Goal: Information Seeking & Learning: Learn about a topic

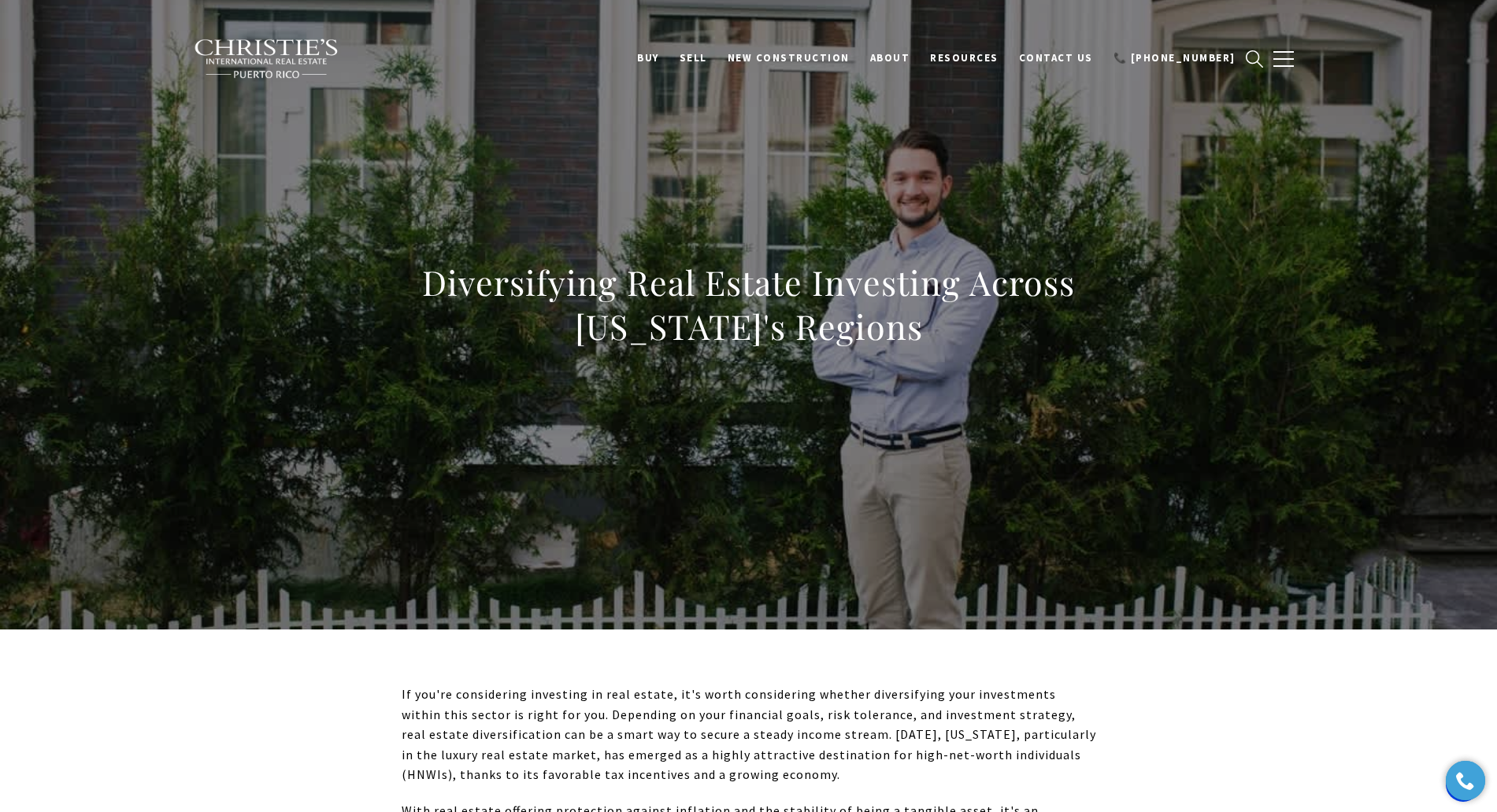
click at [769, 280] on h1 "Diversifying Real Estate Investing Across Puerto Rico's Regions" at bounding box center [748, 305] width 695 height 88
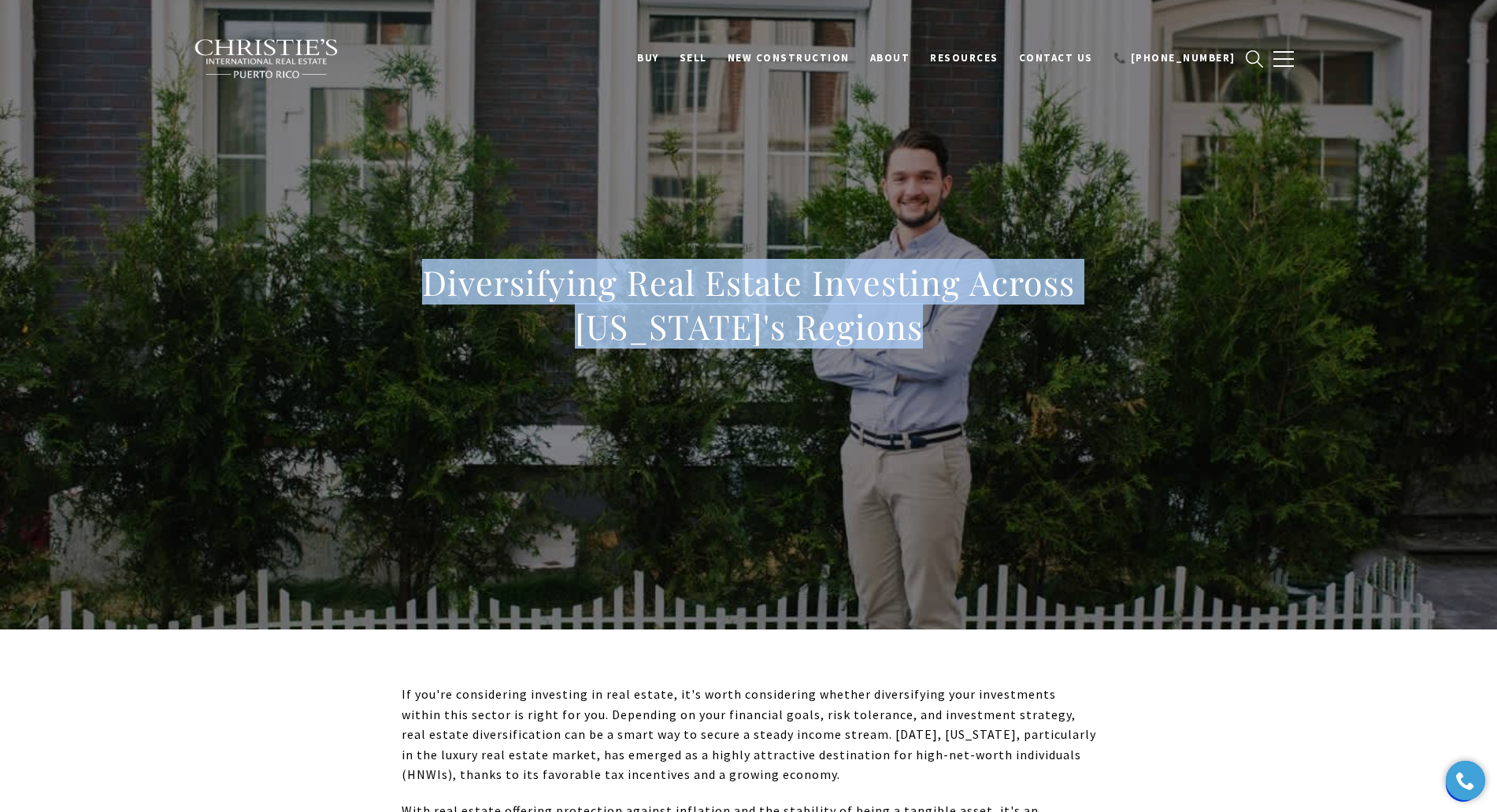
copy body "Diversifying Real Estate Investing Across Puerto Rico's Regions"
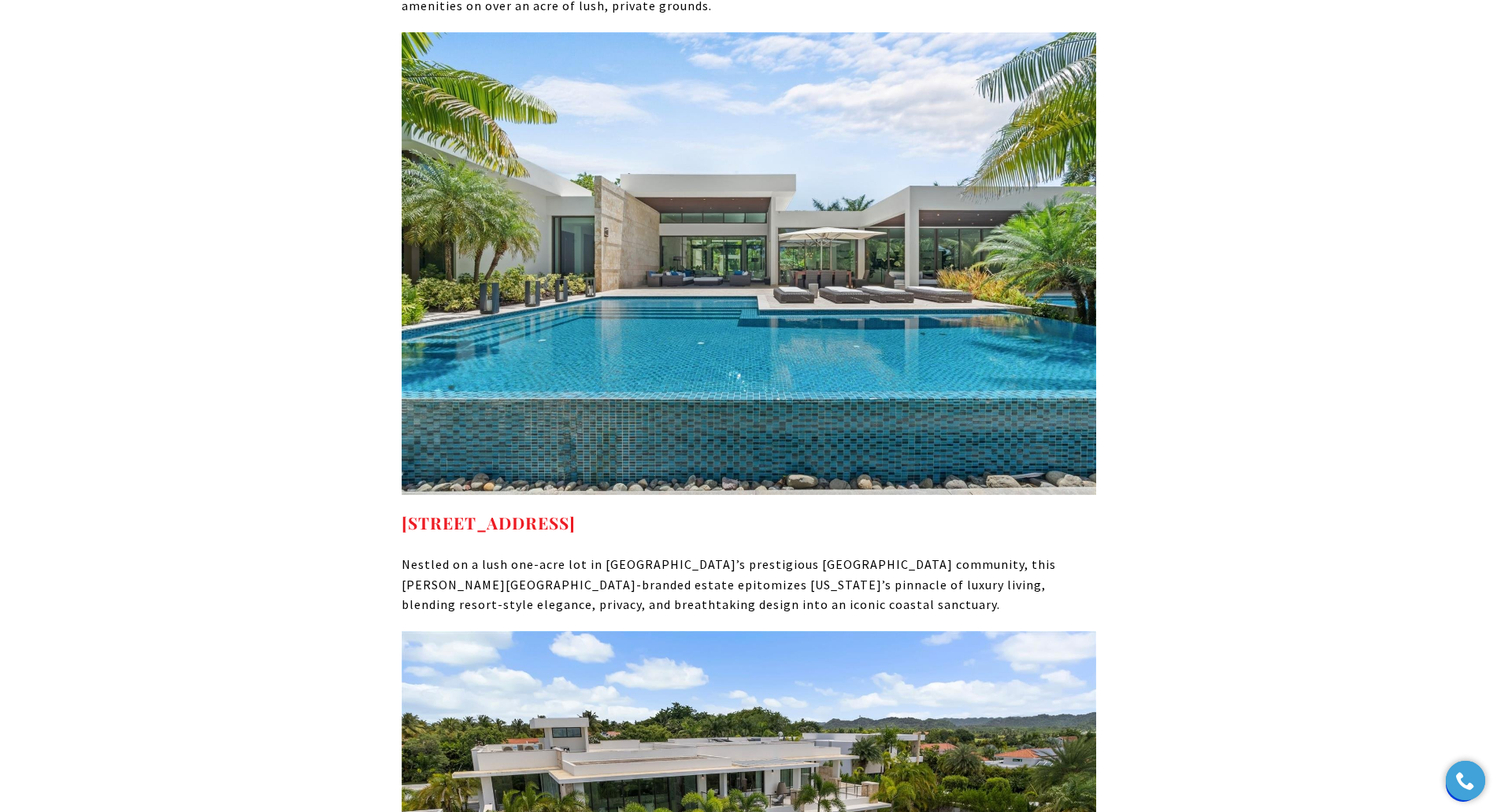
scroll to position [8866, 0]
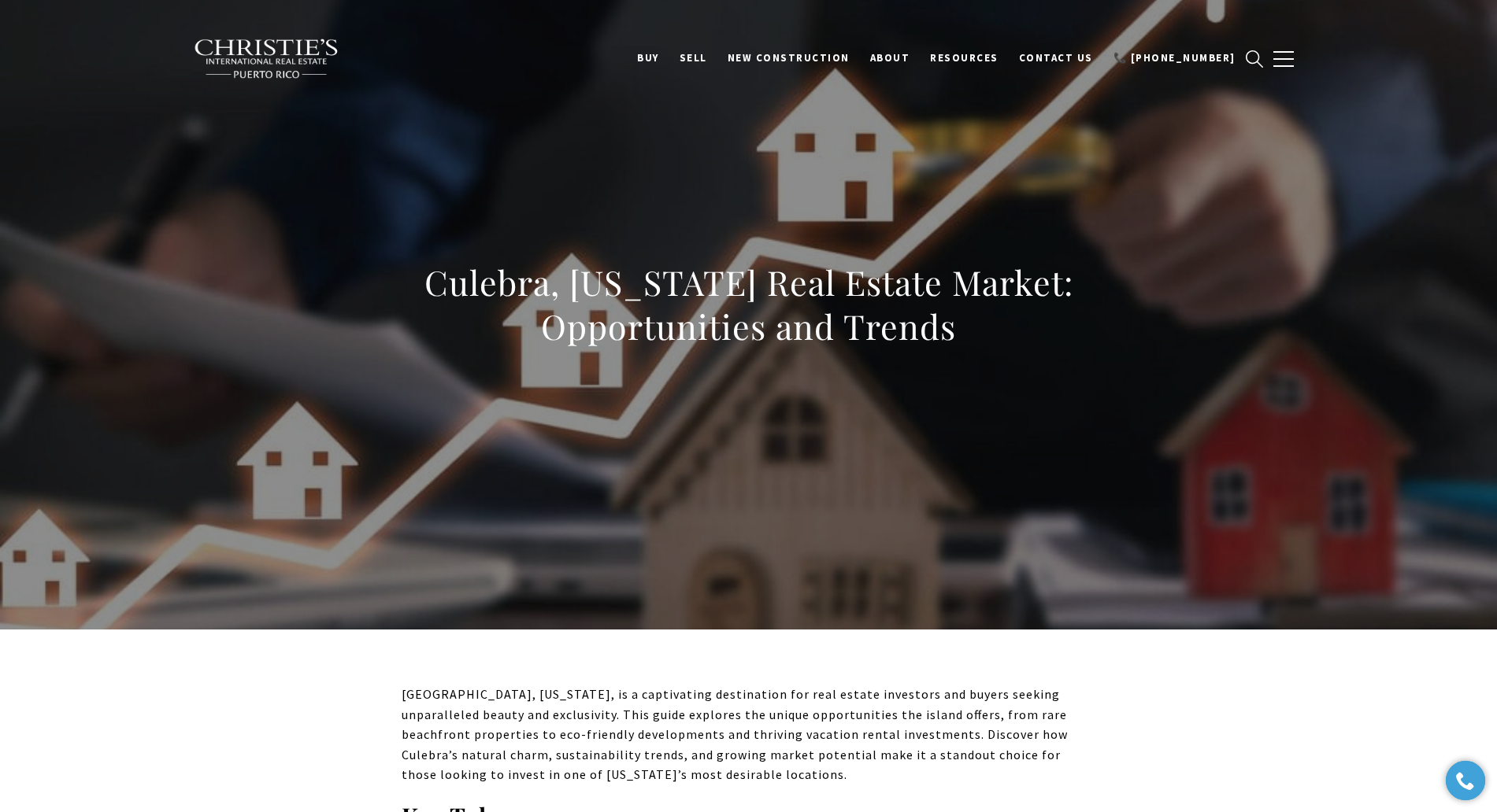
click at [744, 299] on h1 "Culebra, Puerto Rico Real Estate Market: Opportunities and Trends" at bounding box center [748, 305] width 695 height 88
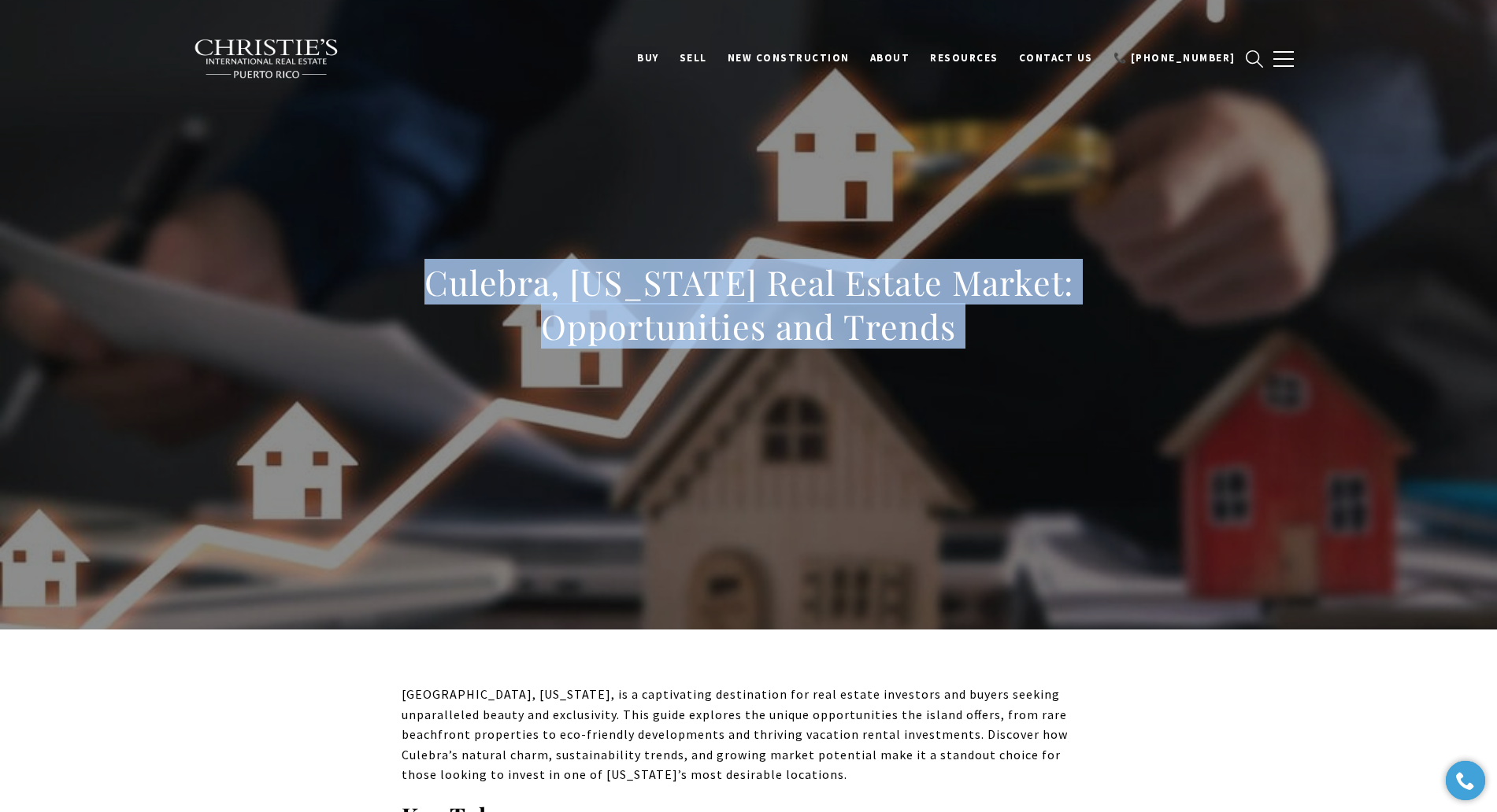
click at [744, 299] on h1 "Culebra, Puerto Rico Real Estate Market: Opportunities and Trends" at bounding box center [748, 305] width 695 height 88
copy body "Culebra, Puerto Rico Real Estate Market: Opportunities and Trends"
click at [635, 285] on h1 "Culebra, Puerto Rico Real Estate Market: Opportunities and Trends" at bounding box center [748, 305] width 695 height 88
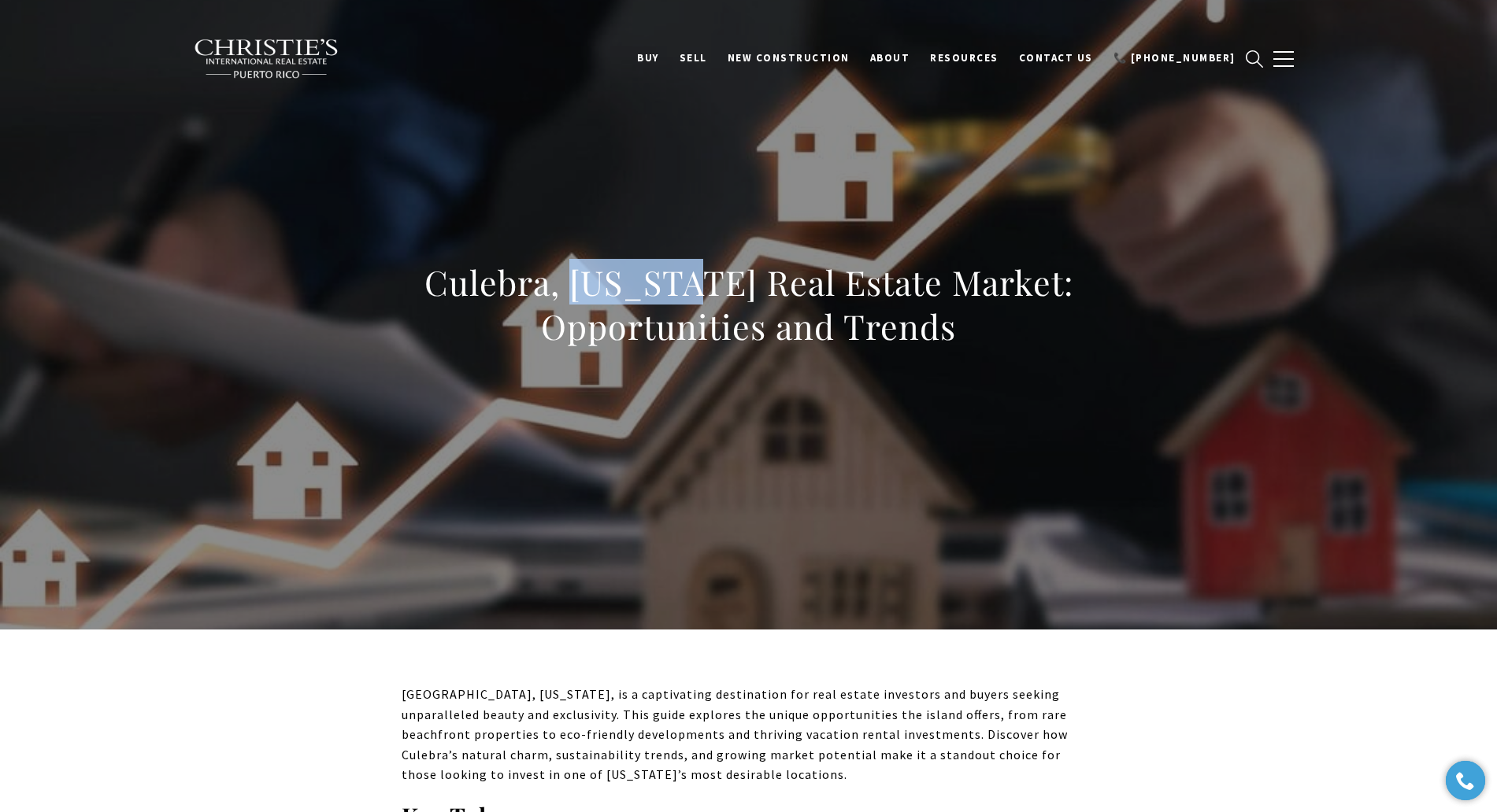
click at [635, 285] on h1 "Culebra, Puerto Rico Real Estate Market: Opportunities and Trends" at bounding box center [748, 305] width 695 height 88
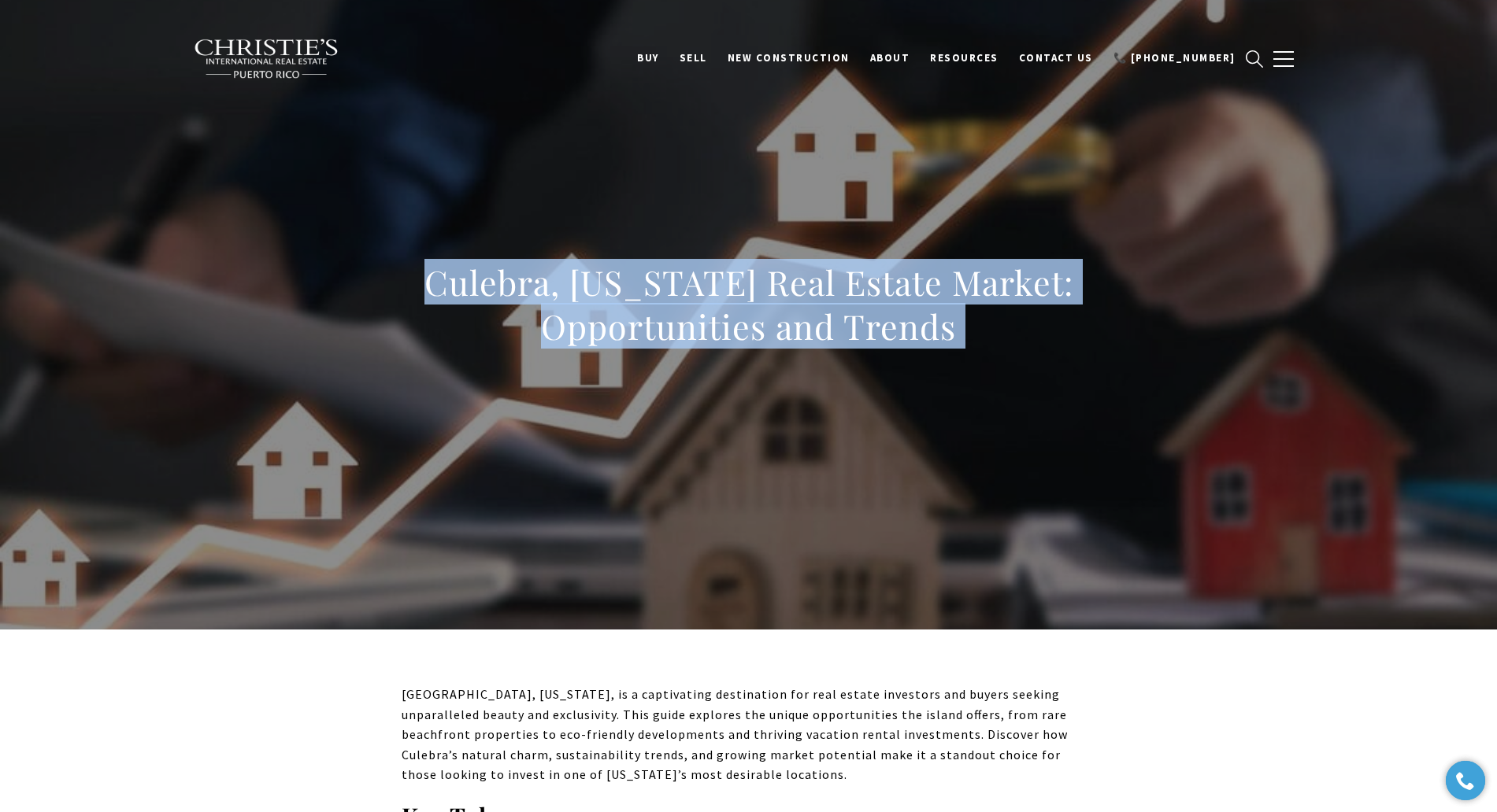
click at [635, 285] on h1 "Culebra, Puerto Rico Real Estate Market: Opportunities and Trends" at bounding box center [748, 305] width 695 height 88
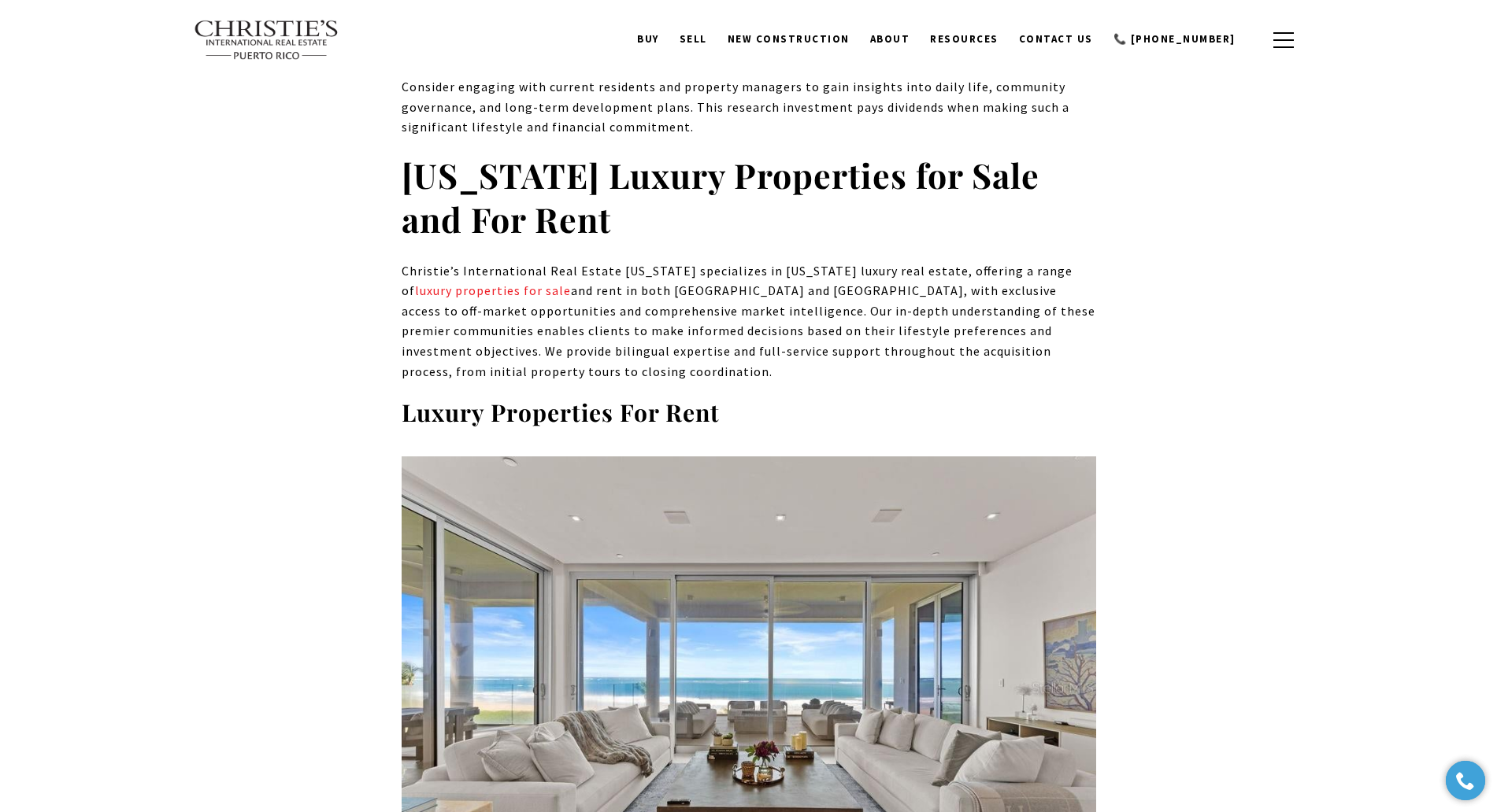
scroll to position [6277, 0]
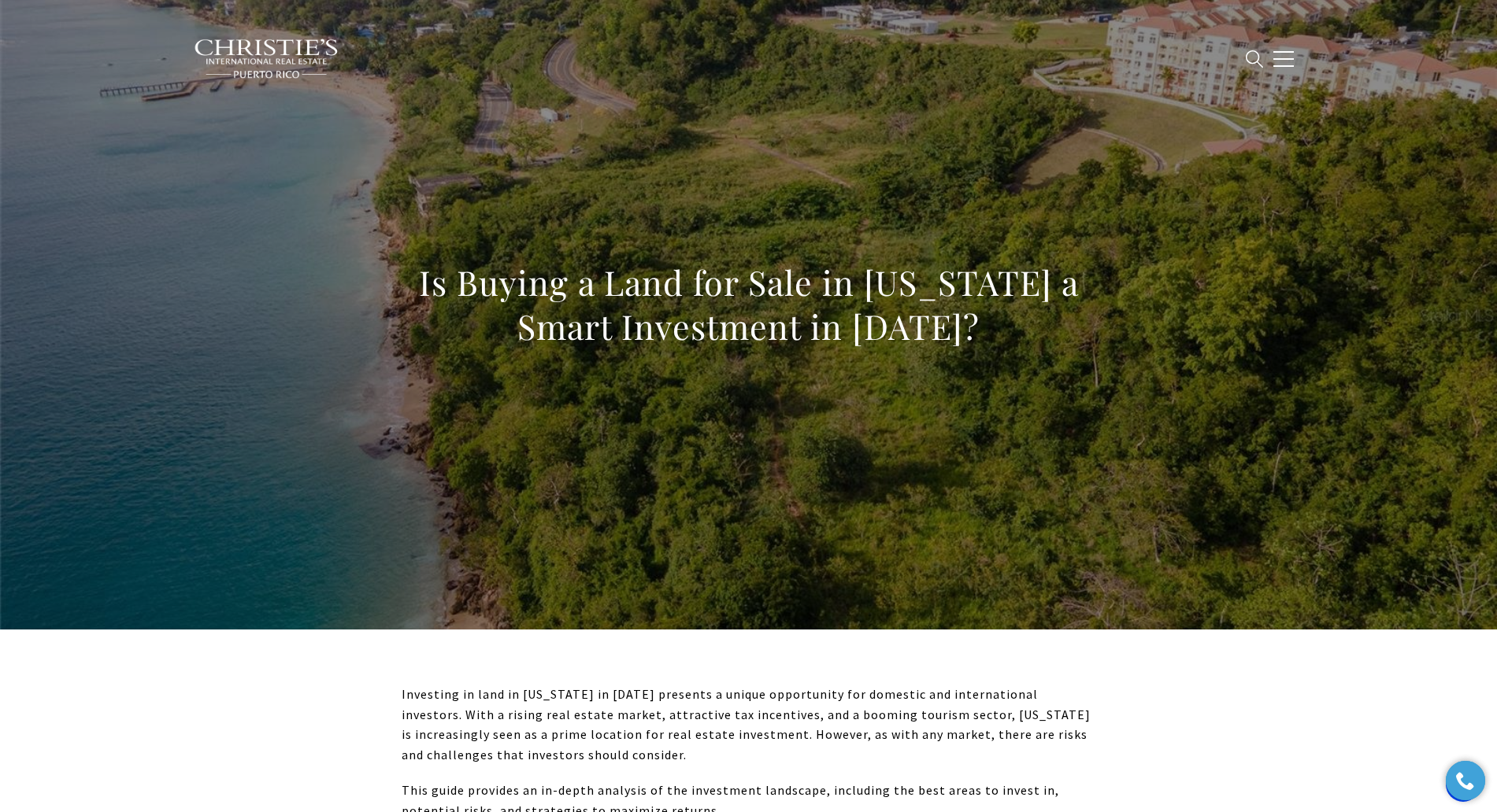
drag, startPoint x: 228, startPoint y: 704, endPoint x: 137, endPoint y: 487, distance: 235.3
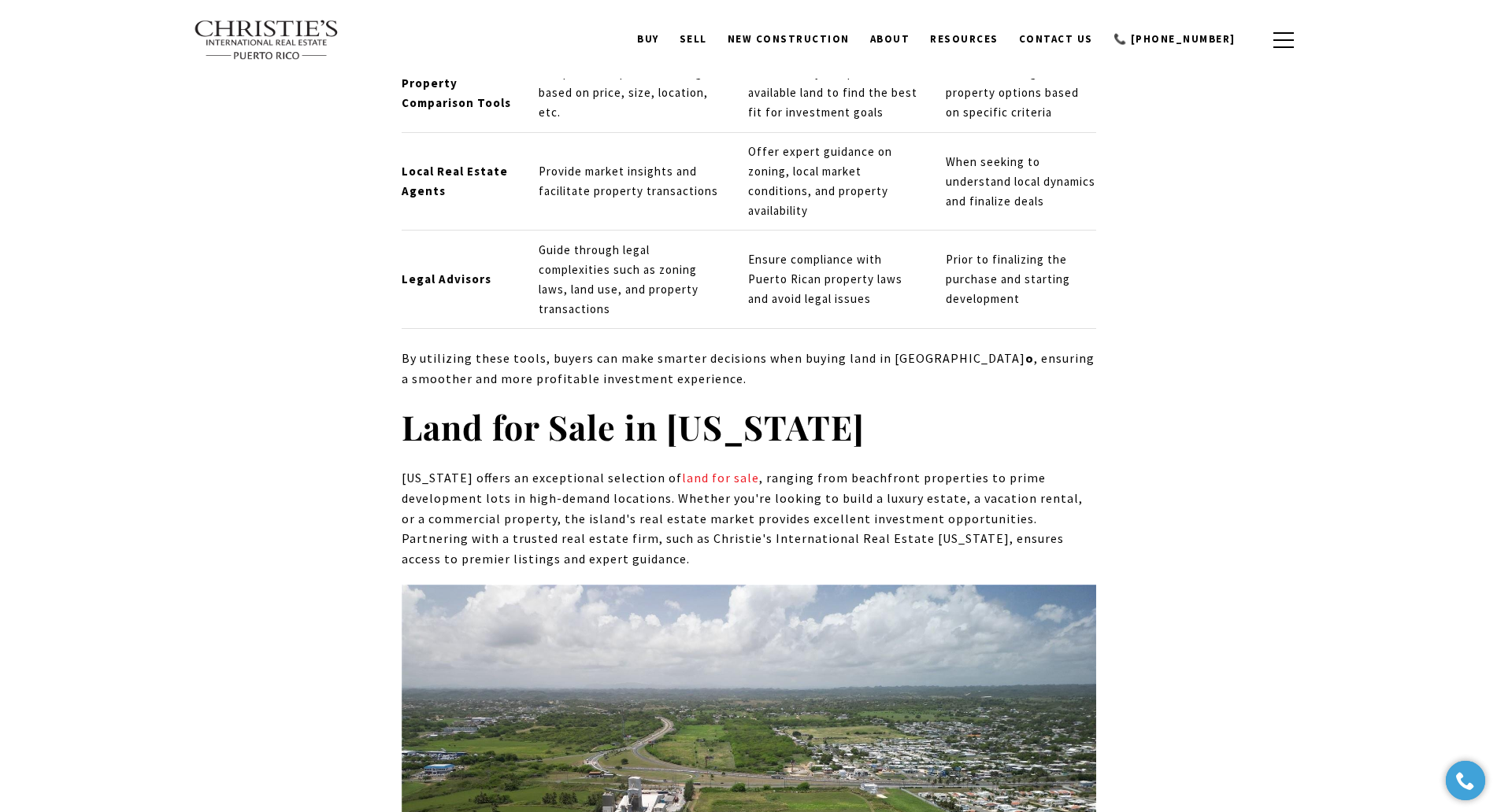
scroll to position [6717, 0]
